Goal: Transaction & Acquisition: Purchase product/service

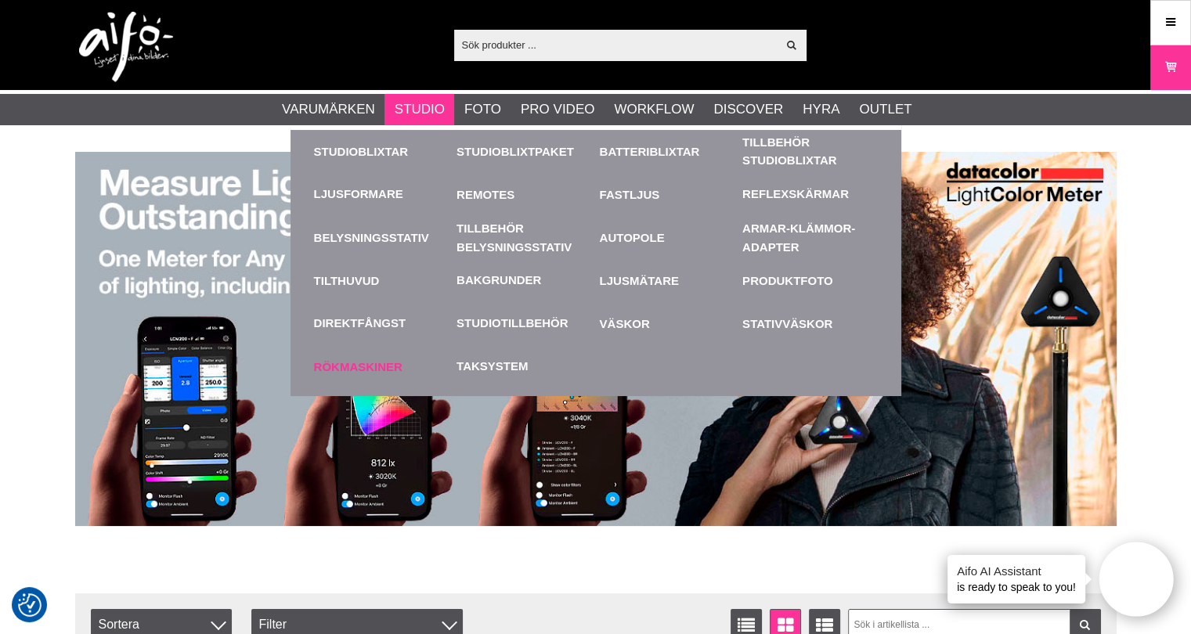
click at [361, 356] on link "Rökmaskiner" at bounding box center [382, 366] width 136 height 43
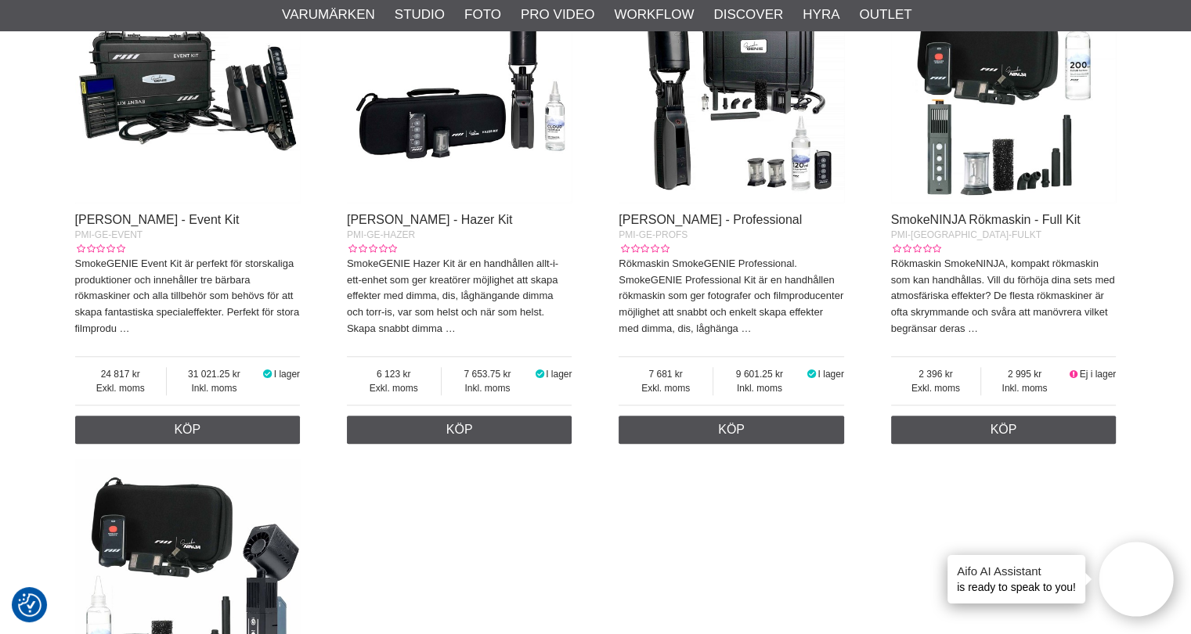
scroll to position [627, 0]
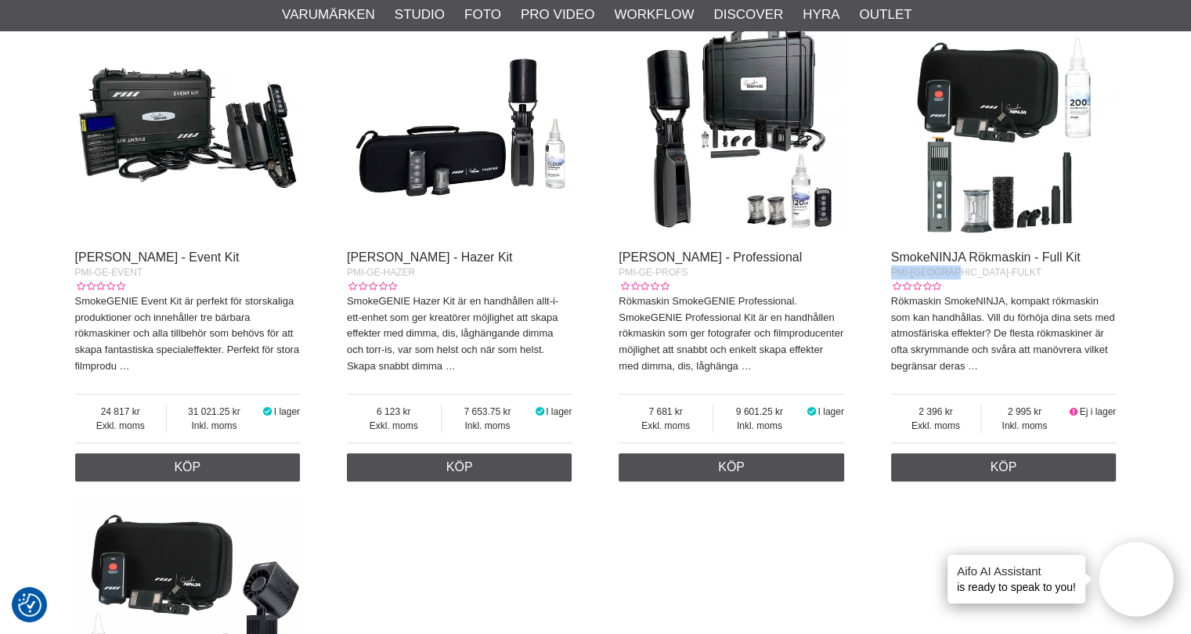
drag, startPoint x: 956, startPoint y: 270, endPoint x: 884, endPoint y: 273, distance: 72.9
click at [884, 273] on div "[PERSON_NAME] - Event Kit PMI-GE-EVENT SmokeGENIE Event Kit är perfekt för stor…" at bounding box center [596, 504] width 1042 height 992
copy span "PMI-NJ-FULKT"
click at [1026, 280] on div "SmokeNINJA Rökmaskin - Full Kit PMI-NJ-FULKT Rökmaskin SmokeNINJA, kompakt rökm…" at bounding box center [1004, 318] width 226 height 134
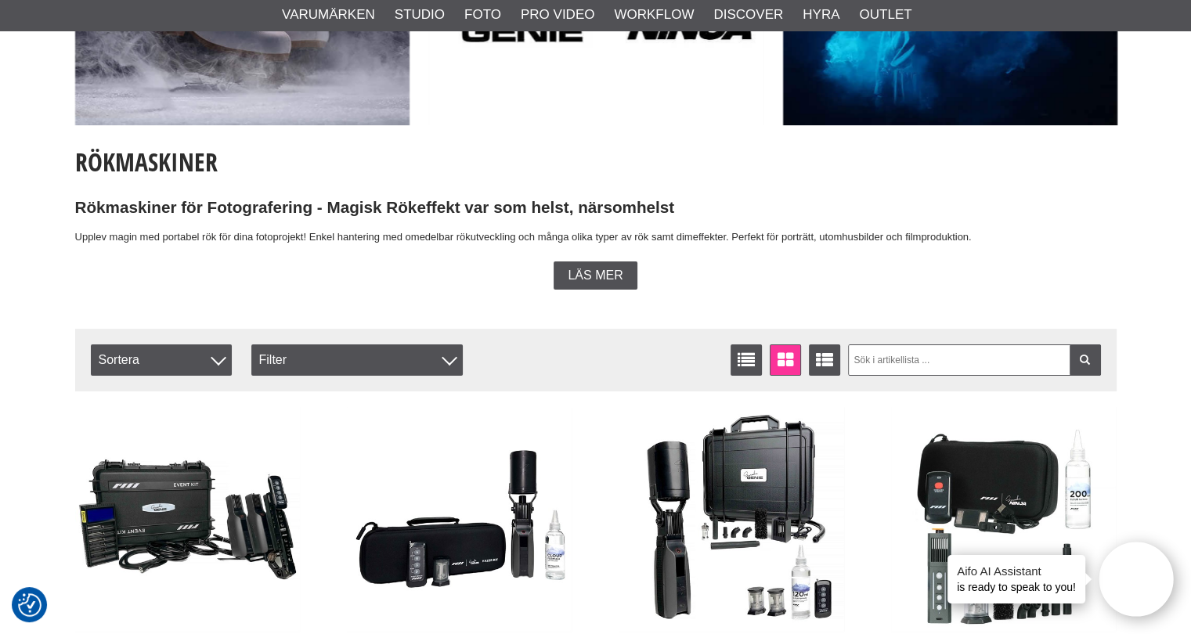
scroll to position [0, 0]
